Goal: Task Accomplishment & Management: Use online tool/utility

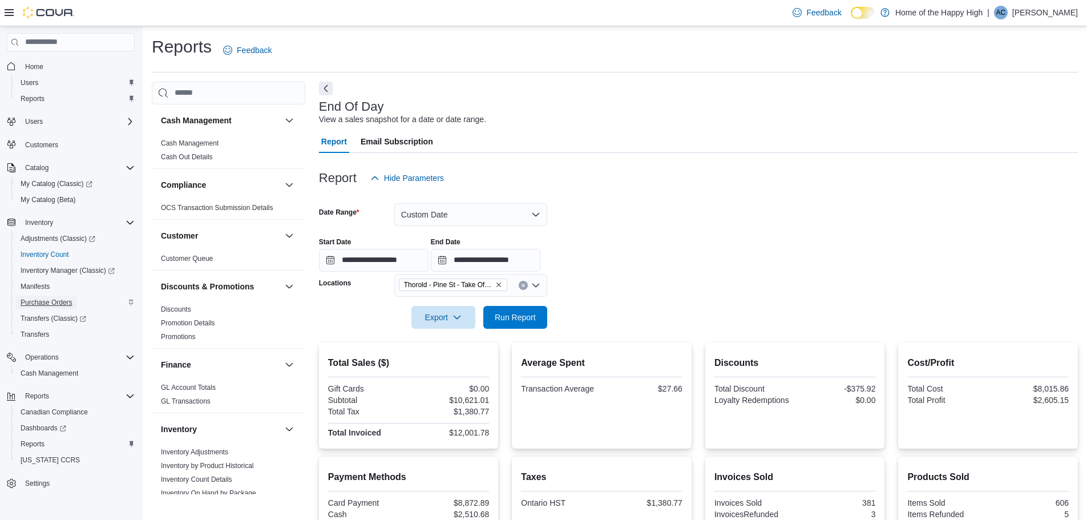
click at [46, 300] on span "Purchase Orders" at bounding box center [47, 302] width 52 height 9
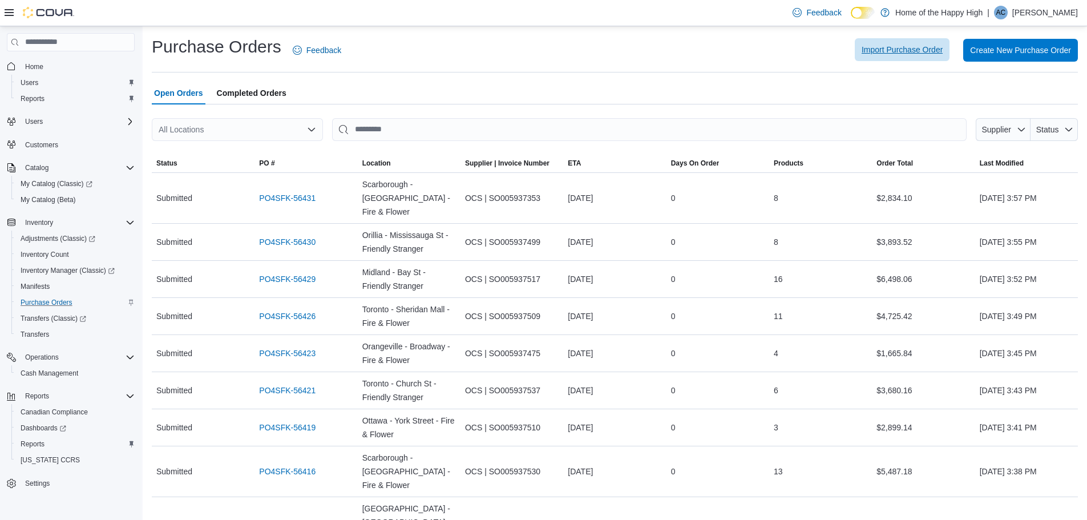
click at [939, 45] on span "Import Purchase Order" at bounding box center [902, 49] width 81 height 11
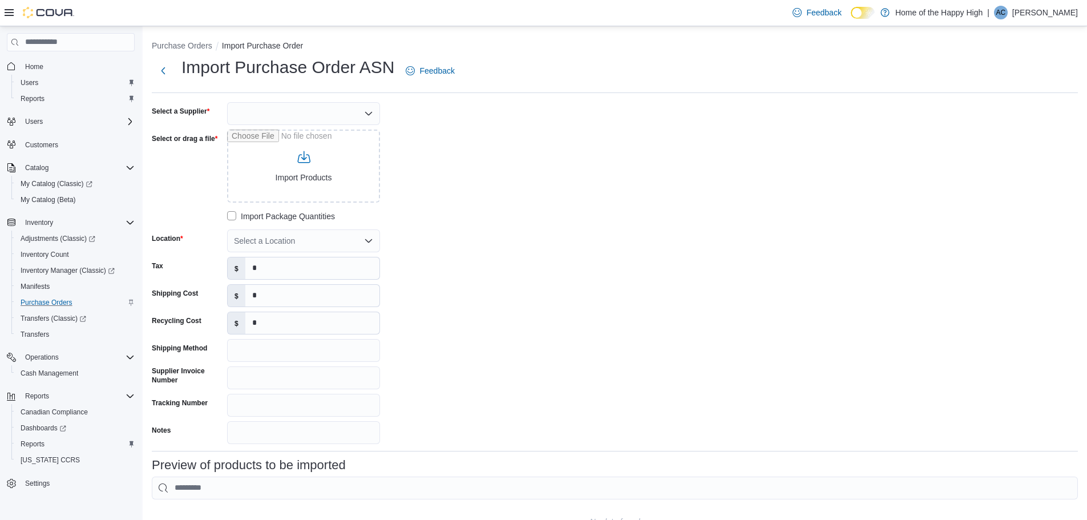
click at [364, 114] on div at bounding box center [303, 113] width 153 height 23
click at [480, 140] on div "Select a Supplier Select or drag a file Import Products Import Package Quantiti…" at bounding box center [323, 273] width 343 height 342
click at [9, 15] on icon at bounding box center [9, 12] width 9 height 9
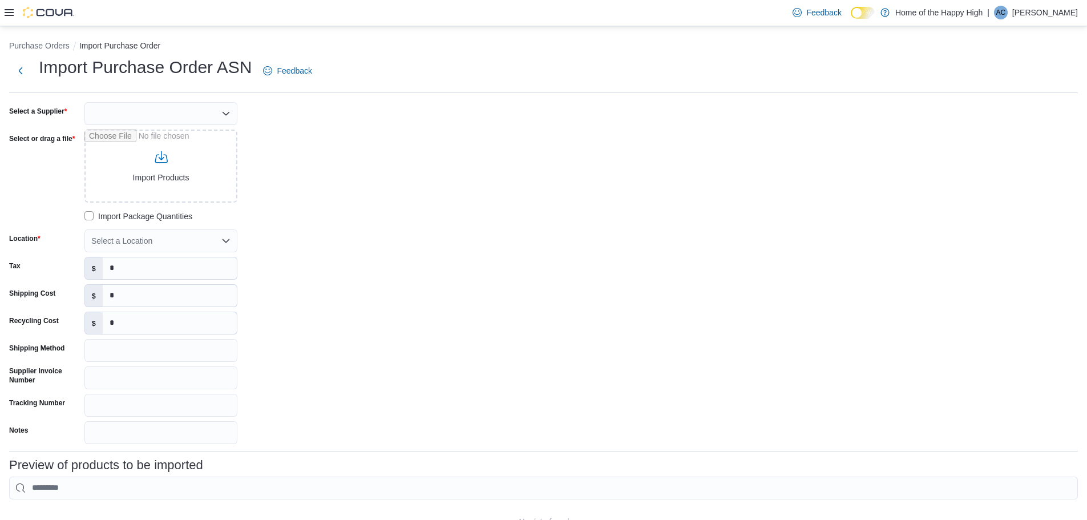
click at [34, 12] on img at bounding box center [48, 12] width 51 height 11
click at [41, 15] on img at bounding box center [48, 12] width 51 height 11
click at [0, 7] on div "Feedback Dark Mode Home of the Happy High | AC [PERSON_NAME]" at bounding box center [543, 13] width 1087 height 26
click at [9, 11] on icon at bounding box center [9, 12] width 9 height 9
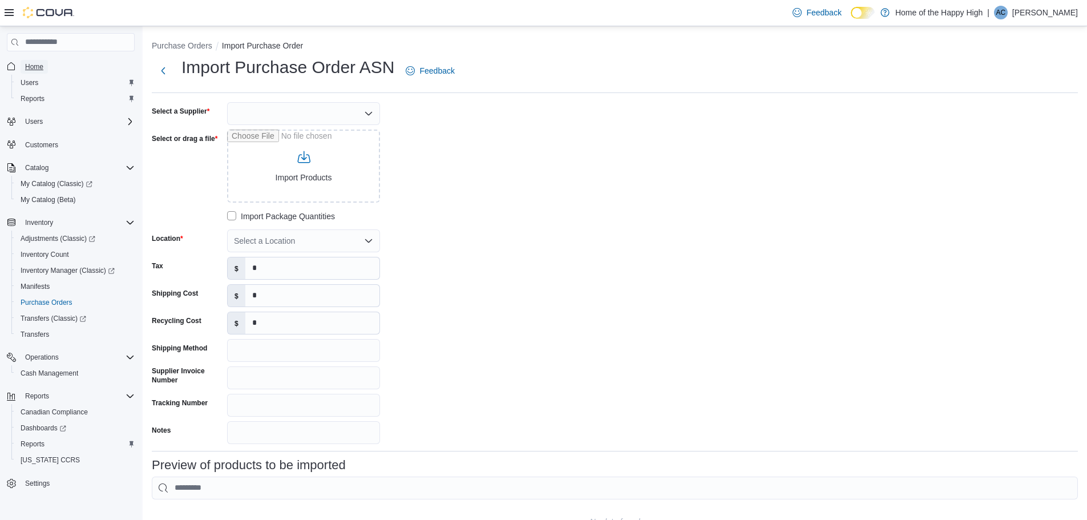
click at [26, 66] on span "Home" at bounding box center [34, 66] width 18 height 9
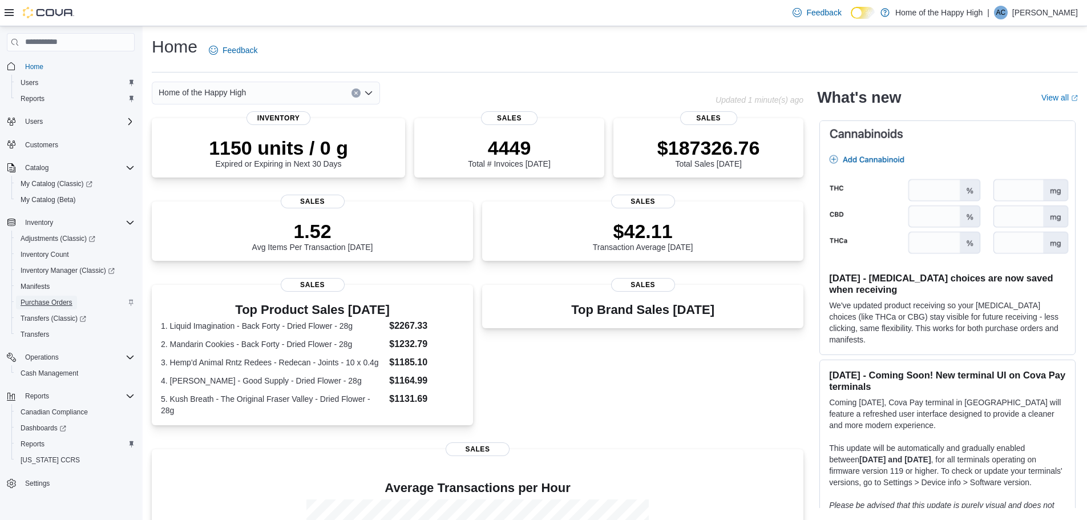
click at [63, 301] on span "Purchase Orders" at bounding box center [47, 302] width 52 height 9
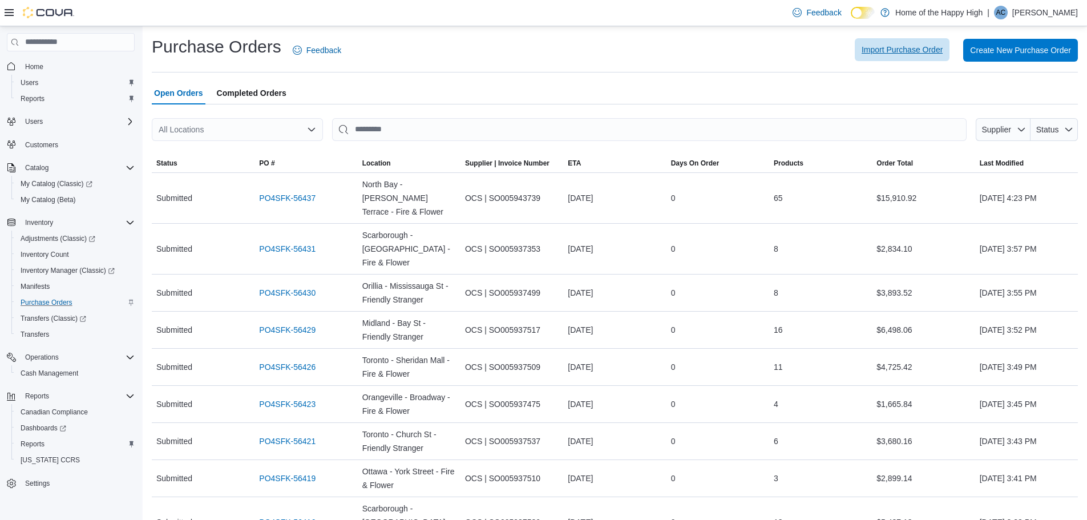
click at [898, 51] on span "Import Purchase Order" at bounding box center [902, 49] width 81 height 11
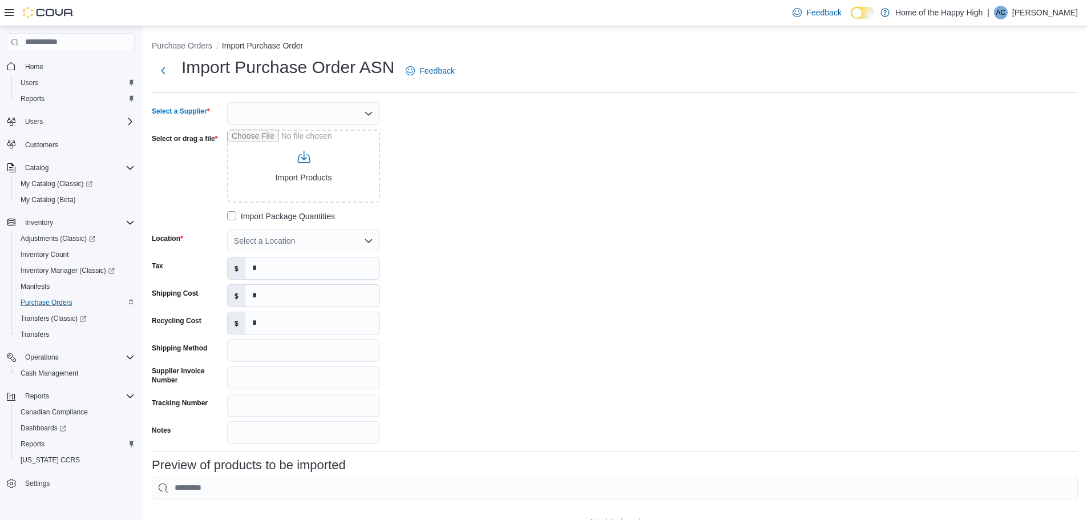
click at [265, 107] on div at bounding box center [303, 113] width 153 height 23
type input "***"
click at [280, 137] on span "OCS" at bounding box center [311, 132] width 126 height 11
click at [299, 172] on input "Select or drag a file" at bounding box center [303, 166] width 153 height 73
